Goal: Task Accomplishment & Management: Manage account settings

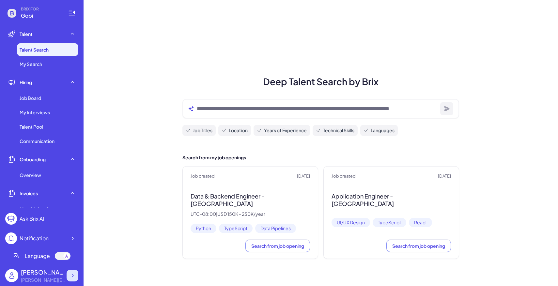
click at [70, 271] on div at bounding box center [73, 275] width 12 height 12
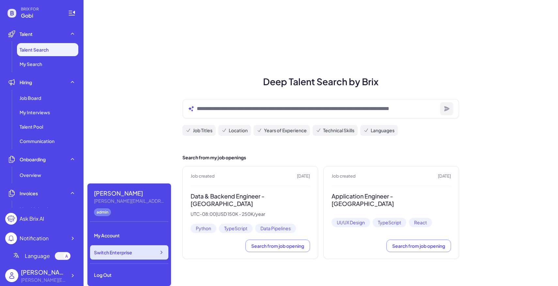
click at [120, 252] on span "Switch Enterprise" at bounding box center [113, 252] width 38 height 7
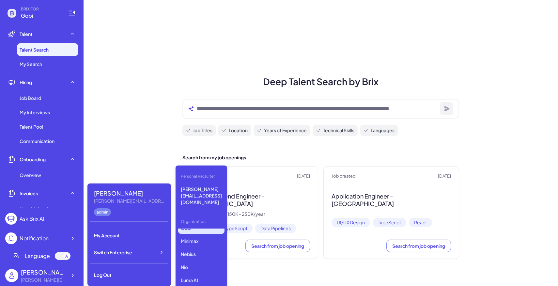
scroll to position [5, 0]
click at [198, 249] on p "Nebius" at bounding box center [201, 255] width 46 height 12
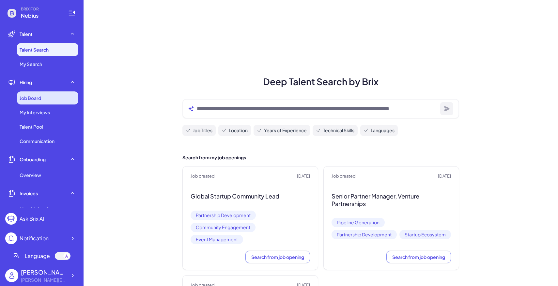
click at [54, 99] on div "Job Board" at bounding box center [47, 97] width 61 height 13
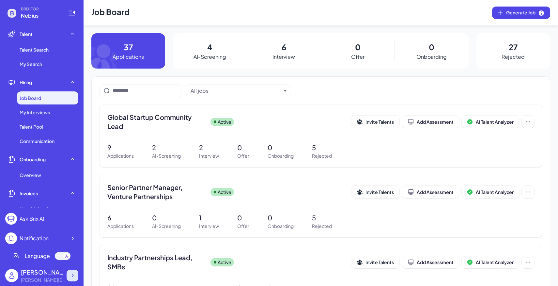
click at [71, 273] on icon at bounding box center [72, 275] width 7 height 7
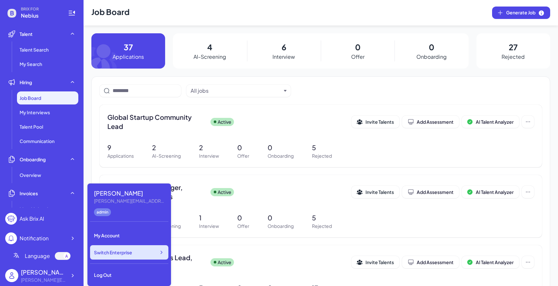
click at [116, 251] on span "Switch Enterprise" at bounding box center [113, 252] width 38 height 7
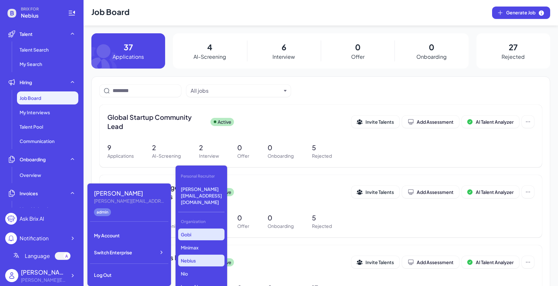
click at [198, 228] on p "Gobi" at bounding box center [201, 234] width 46 height 12
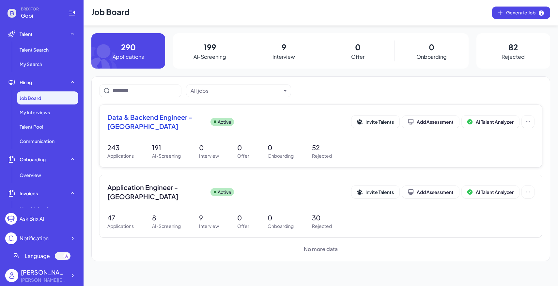
click at [168, 145] on p "191" at bounding box center [166, 148] width 29 height 10
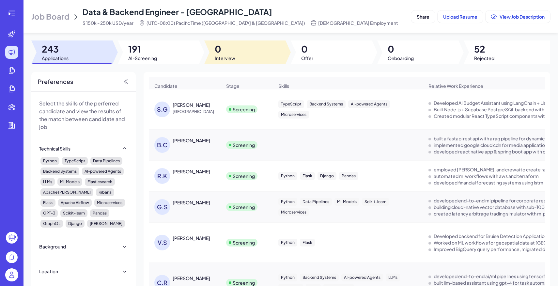
click at [233, 45] on span "0" at bounding box center [225, 49] width 21 height 12
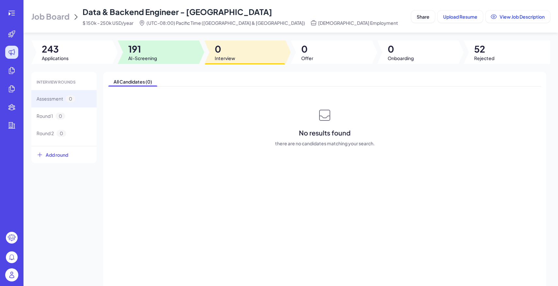
click at [172, 53] on div at bounding box center [158, 51] width 81 height 23
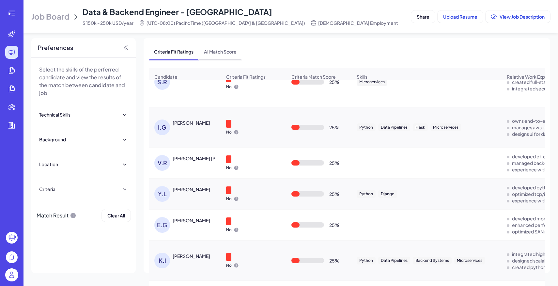
scroll to position [6527, 0]
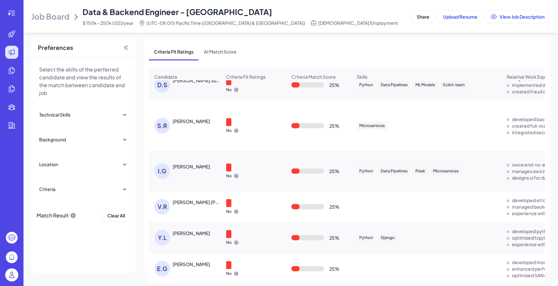
click at [64, 8] on div "Job Board Data & Backend Engineer - San Francisco $ 150k - 250k USD/year (UTC-0…" at bounding box center [219, 17] width 377 height 20
click at [64, 14] on span "Job Board" at bounding box center [50, 16] width 38 height 10
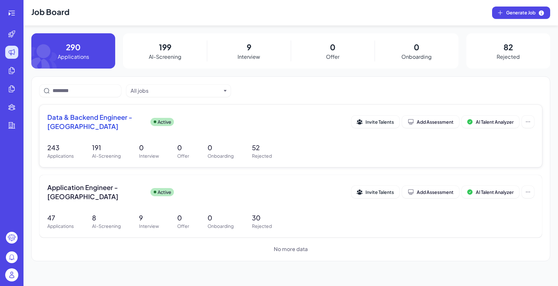
click at [335, 142] on div "Data & Backend Engineer - San Francisco Active Invite Talents Add Assessment AI…" at bounding box center [290, 136] width 502 height 62
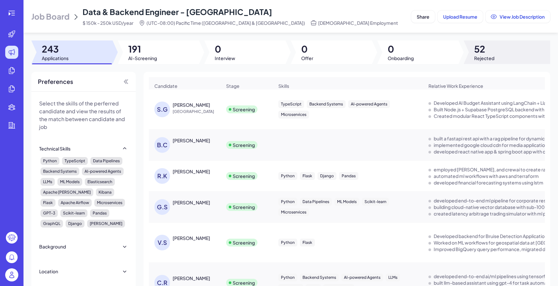
click at [491, 52] on span "52" at bounding box center [484, 49] width 20 height 12
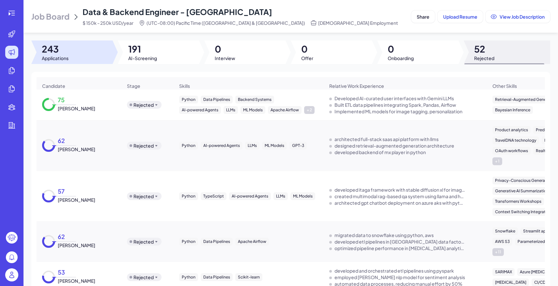
click at [62, 21] on span "Job Board" at bounding box center [50, 16] width 38 height 10
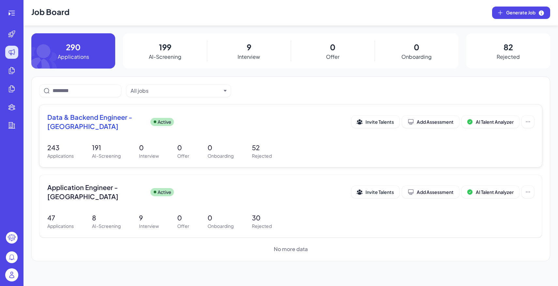
click at [139, 113] on span "Data & Backend Engineer - San Francisco" at bounding box center [96, 122] width 98 height 18
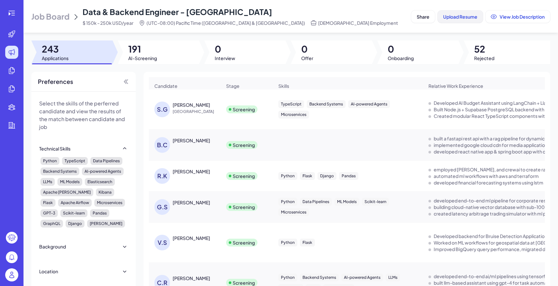
click at [455, 17] on span "Upload Resume" at bounding box center [460, 17] width 34 height 6
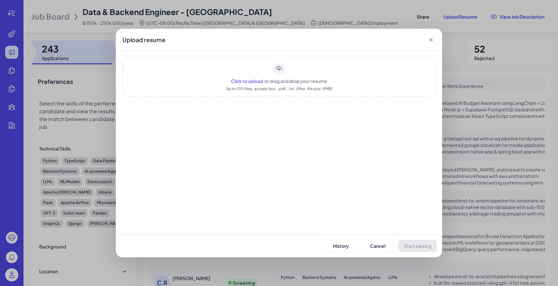
click at [285, 85] on div "Up to 100 files, accept doc., pdf., txt. (Max. file size: 4MB)" at bounding box center [279, 88] width 106 height 7
click at [418, 245] on span "Start parsing" at bounding box center [417, 246] width 28 height 6
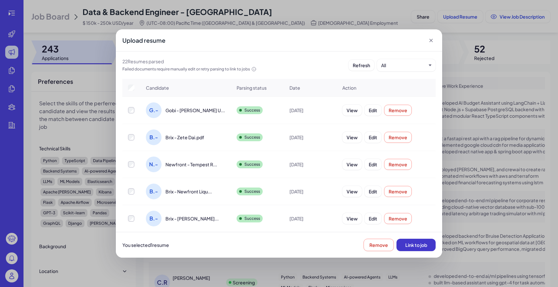
click at [419, 245] on span "Link to job" at bounding box center [416, 245] width 22 height 6
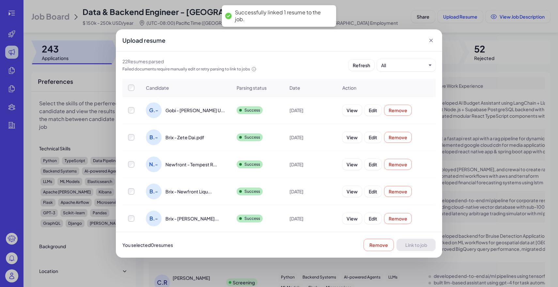
click at [430, 37] on div "Upload resume" at bounding box center [279, 40] width 326 height 22
click at [430, 38] on icon at bounding box center [431, 40] width 7 height 7
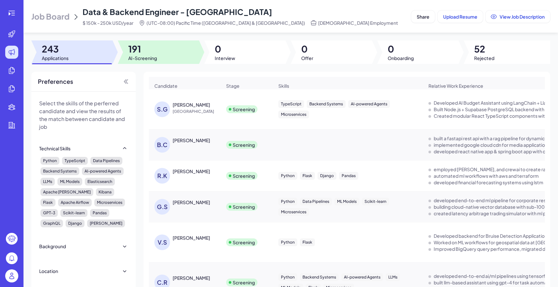
click at [165, 58] on div at bounding box center [158, 51] width 81 height 23
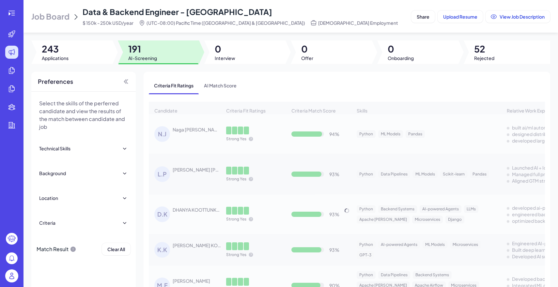
click at [61, 53] on span "243" at bounding box center [55, 49] width 27 height 12
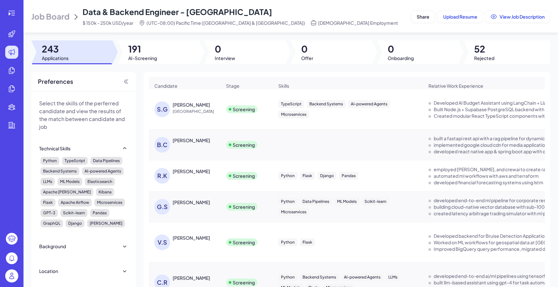
click at [58, 14] on span "Job Board" at bounding box center [50, 16] width 38 height 10
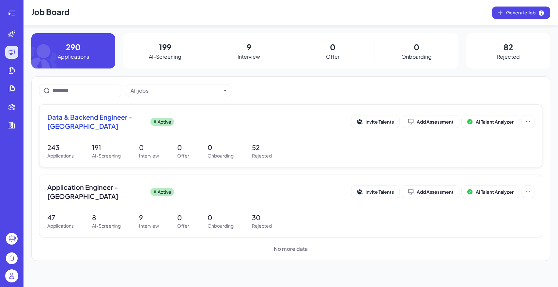
click at [155, 145] on p "0" at bounding box center [149, 148] width 20 height 10
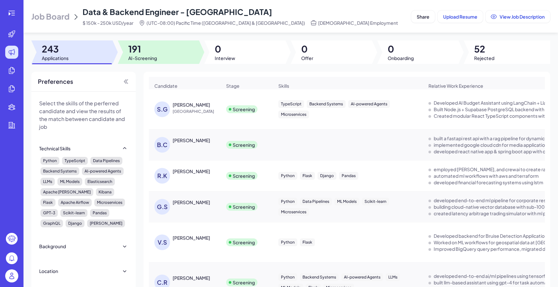
click at [183, 52] on div at bounding box center [158, 51] width 81 height 23
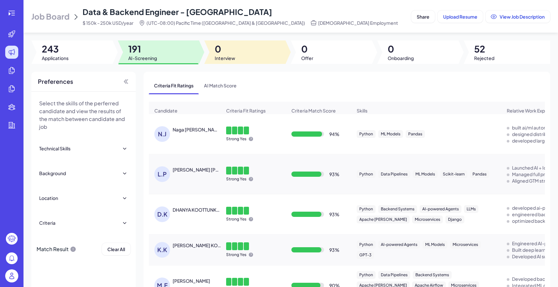
click at [244, 60] on div at bounding box center [244, 51] width 81 height 23
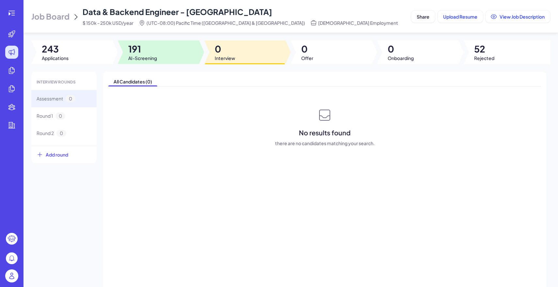
click at [161, 58] on div at bounding box center [158, 51] width 81 height 23
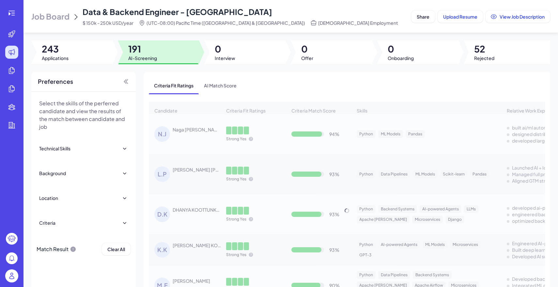
scroll to position [6793, 0]
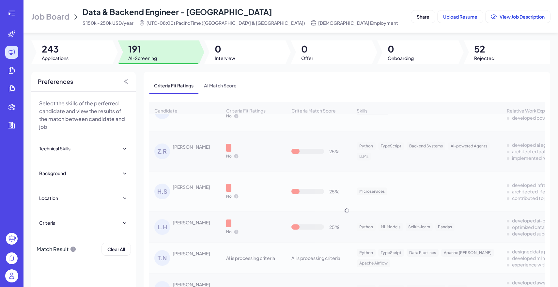
click at [279, 218] on div "Candidate Criteria Fit Ratings Criteria Match Score Skills Relative Work Experi…" at bounding box center [347, 211] width 396 height 218
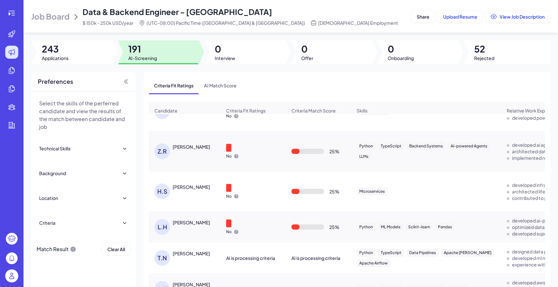
click at [199, 250] on div "T.N Tom Nguyen" at bounding box center [187, 258] width 67 height 16
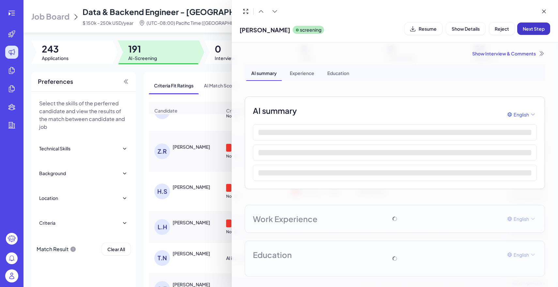
click at [531, 32] on button "Next Step" at bounding box center [533, 29] width 33 height 12
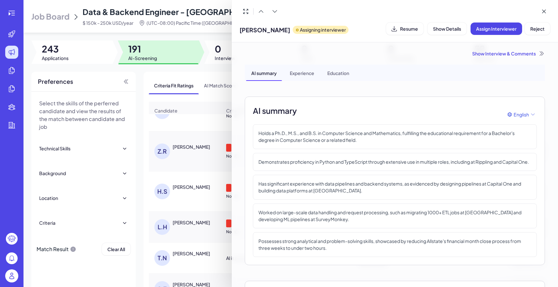
click at [200, 75] on div at bounding box center [279, 143] width 558 height 287
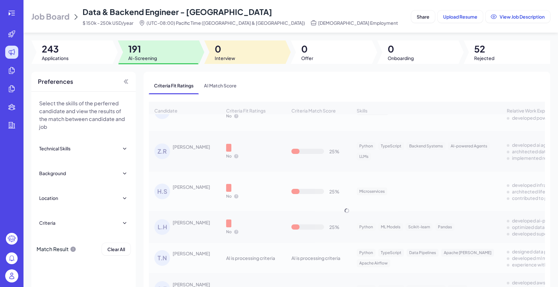
click at [226, 54] on span "0" at bounding box center [225, 49] width 21 height 12
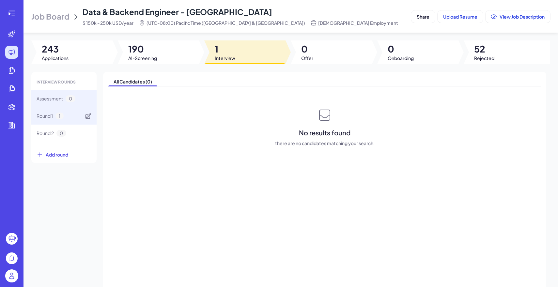
click at [75, 120] on div "Round 1 1" at bounding box center [63, 115] width 65 height 17
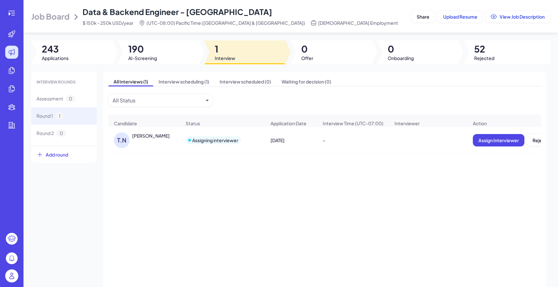
click at [173, 142] on div "T.N Tom Nguyen" at bounding box center [147, 140] width 67 height 16
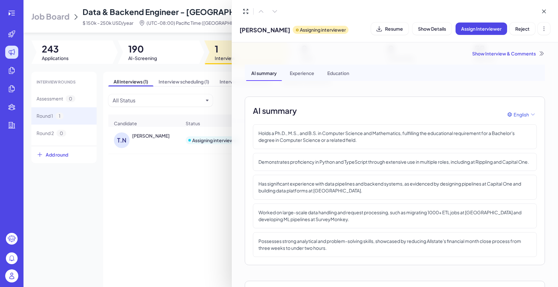
click at [522, 53] on div "Show Interview & Comments" at bounding box center [395, 53] width 300 height 7
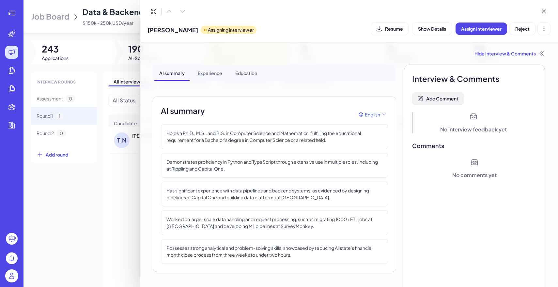
click at [447, 97] on span "Add Comment" at bounding box center [442, 99] width 32 height 6
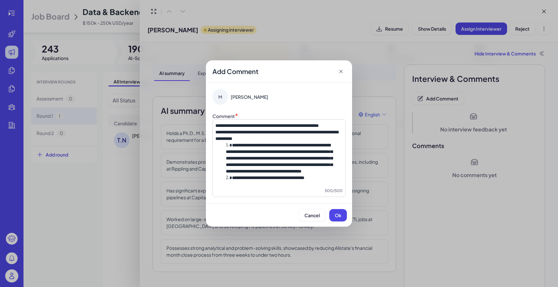
click at [258, 123] on span "**********" at bounding box center [266, 125] width 103 height 5
click at [305, 130] on span "**********" at bounding box center [276, 135] width 123 height 11
click at [256, 119] on div "**********" at bounding box center [278, 158] width 133 height 78
click at [257, 123] on span "**********" at bounding box center [266, 125] width 103 height 5
click at [335, 221] on button "Ok" at bounding box center [338, 215] width 18 height 12
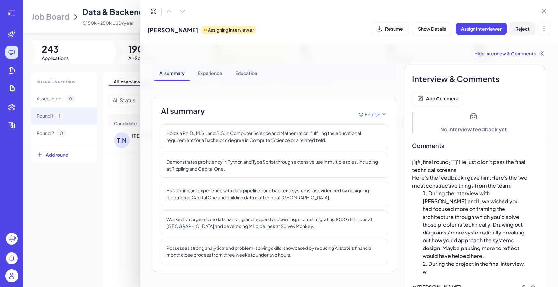
click at [516, 27] on span "Reject" at bounding box center [522, 29] width 14 height 6
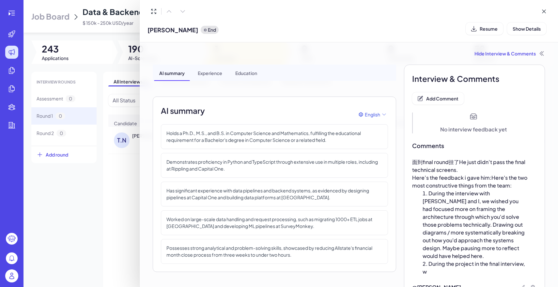
click at [100, 196] on div at bounding box center [279, 143] width 558 height 287
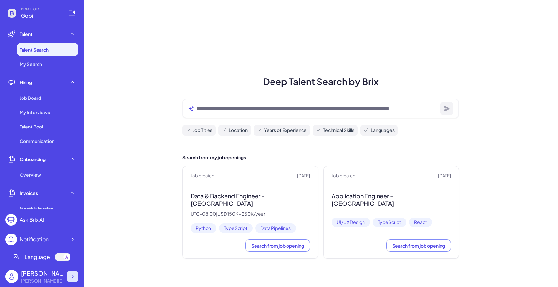
click at [72, 278] on icon at bounding box center [72, 276] width 7 height 7
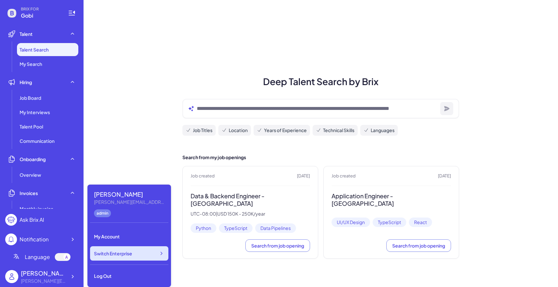
click at [116, 255] on span "Switch Enterprise" at bounding box center [113, 253] width 38 height 7
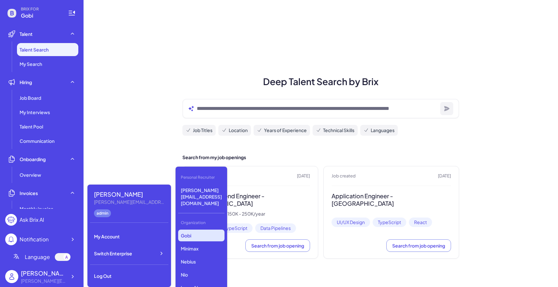
click at [192, 230] on p "Gobi" at bounding box center [201, 236] width 46 height 12
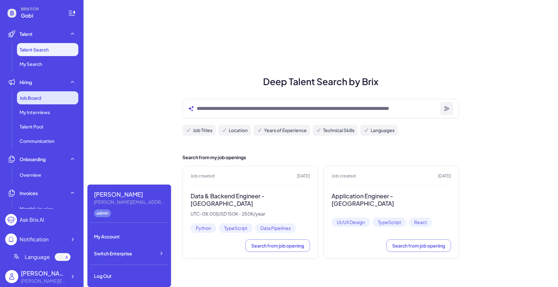
click at [58, 96] on div "Job Board" at bounding box center [47, 97] width 61 height 13
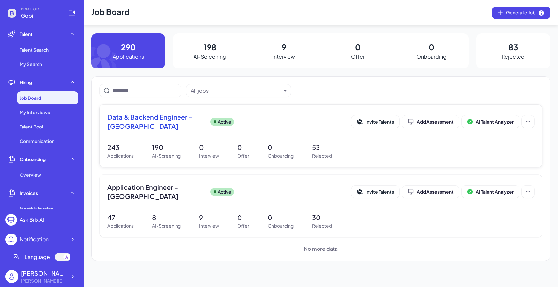
click at [224, 129] on div "Data & Backend Engineer - San Francisco Active" at bounding box center [229, 122] width 244 height 18
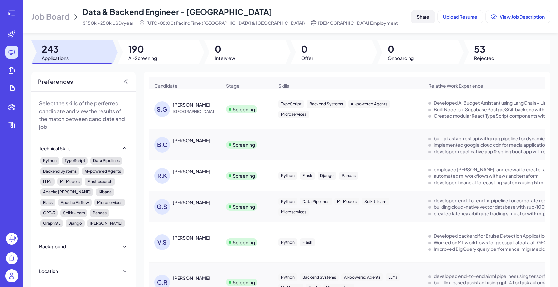
click at [416, 16] on span "Share" at bounding box center [422, 17] width 13 height 6
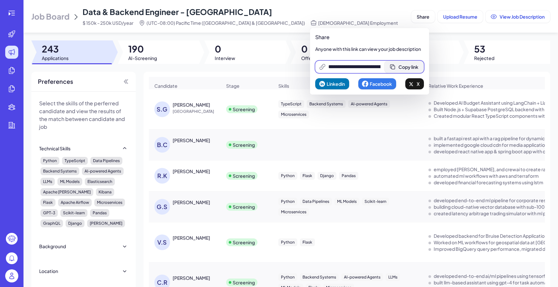
click at [403, 72] on button "Copy link" at bounding box center [403, 67] width 39 height 12
click at [17, 273] on img at bounding box center [11, 275] width 13 height 13
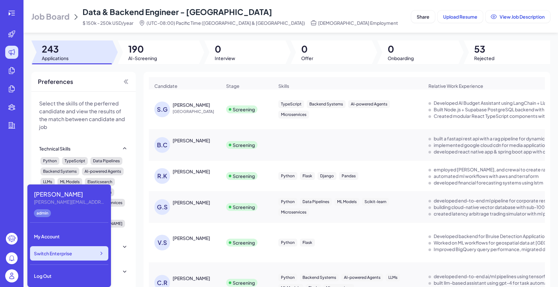
click at [63, 250] on span "Switch Enterprise" at bounding box center [53, 253] width 38 height 7
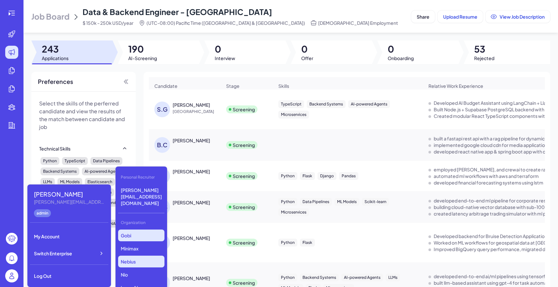
scroll to position [162, 0]
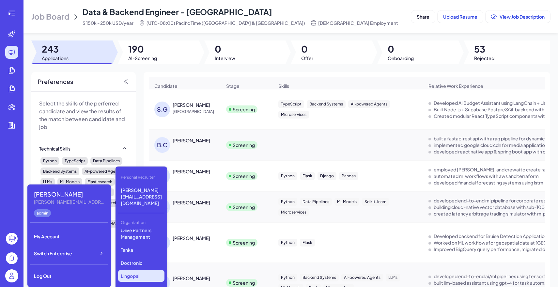
click at [143, 270] on p "Lingopal" at bounding box center [141, 276] width 46 height 12
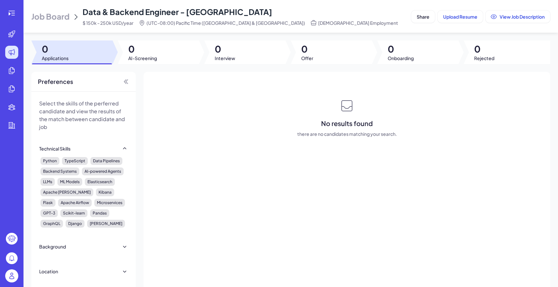
click at [13, 273] on img at bounding box center [11, 275] width 13 height 13
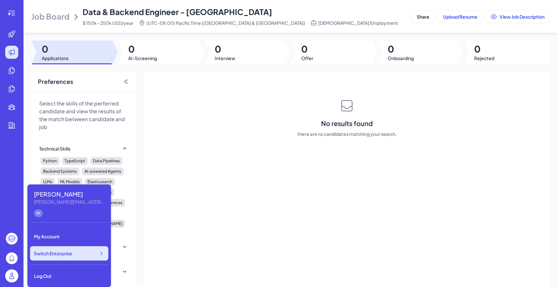
click at [85, 253] on div "Switch Enterprise" at bounding box center [69, 253] width 78 height 14
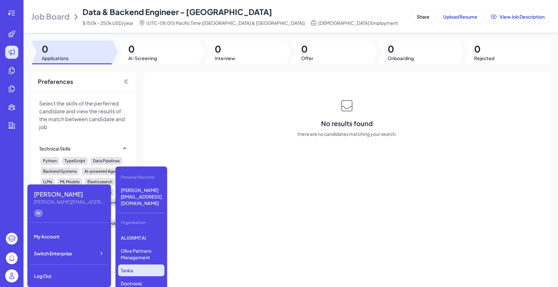
scroll to position [162, 0]
click at [137, 257] on p "Doctronic" at bounding box center [141, 263] width 46 height 12
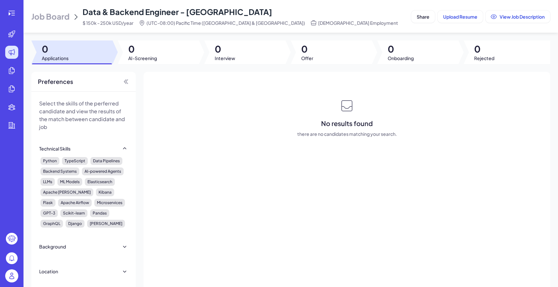
click at [72, 26] on header "Job Board Data & Backend Engineer - San Francisco $ 150k - 250k USD/year (UTC-0…" at bounding box center [290, 16] width 534 height 33
click at [58, 10] on div "Job Board Data & Backend Engineer - [GEOGRAPHIC_DATA] $ 150k - 250k USD/year (U…" at bounding box center [219, 17] width 377 height 20
click at [60, 16] on span "Job Board" at bounding box center [50, 16] width 38 height 10
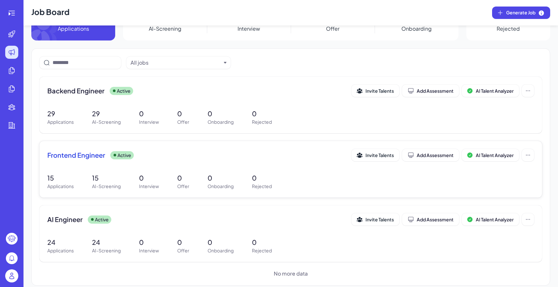
scroll to position [35, 0]
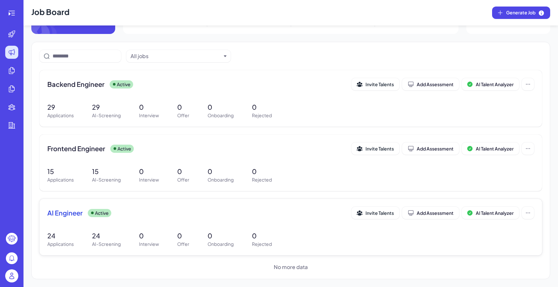
click at [151, 221] on div "AI Engineer Active Invite Talents Add Assessment AI Talent Analyzer" at bounding box center [290, 214] width 487 height 16
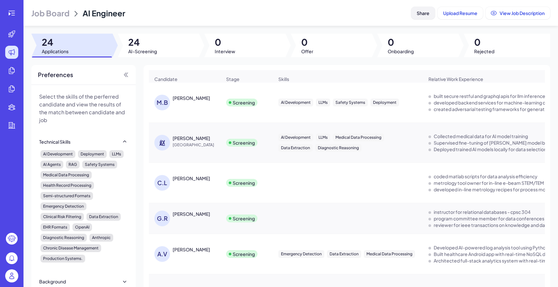
click at [416, 11] on span "Share" at bounding box center [422, 13] width 13 height 6
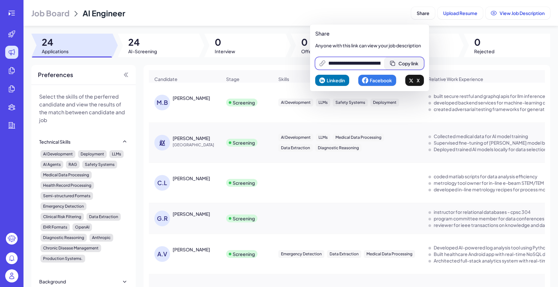
click at [407, 62] on span "Copy link" at bounding box center [408, 63] width 20 height 6
